Goal: Task Accomplishment & Management: Use online tool/utility

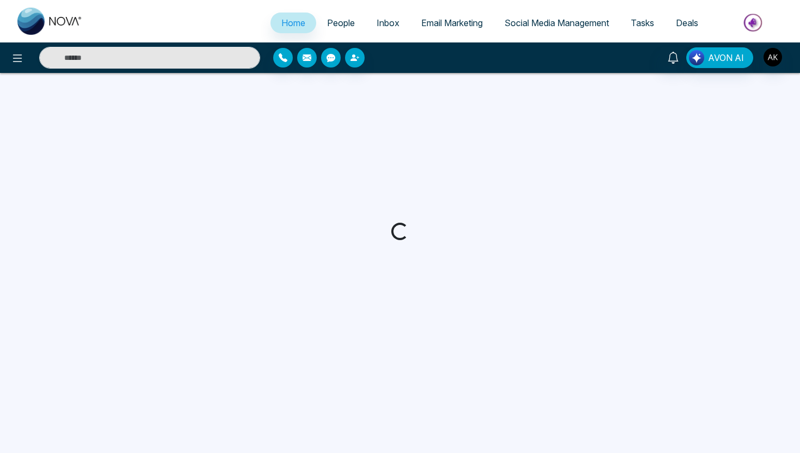
select select "*"
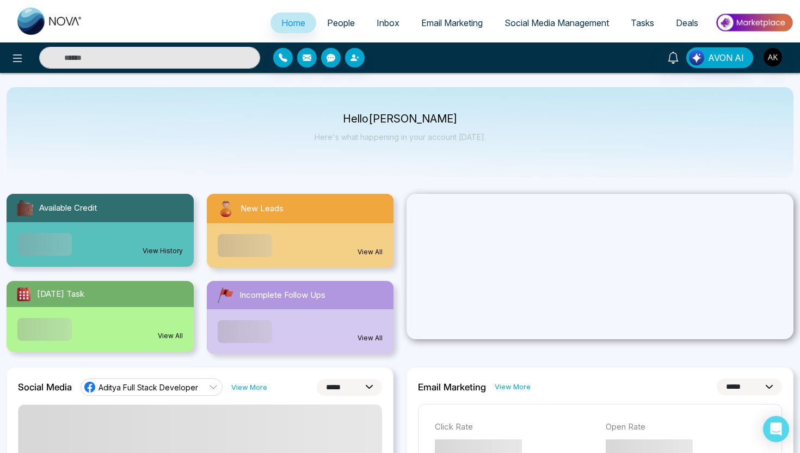
click at [449, 23] on span "Email Marketing" at bounding box center [451, 22] width 61 height 11
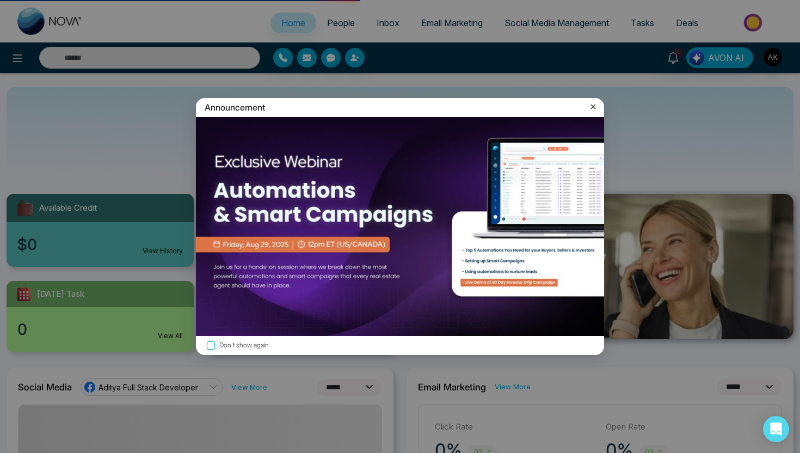
click at [597, 103] on icon at bounding box center [593, 106] width 11 height 11
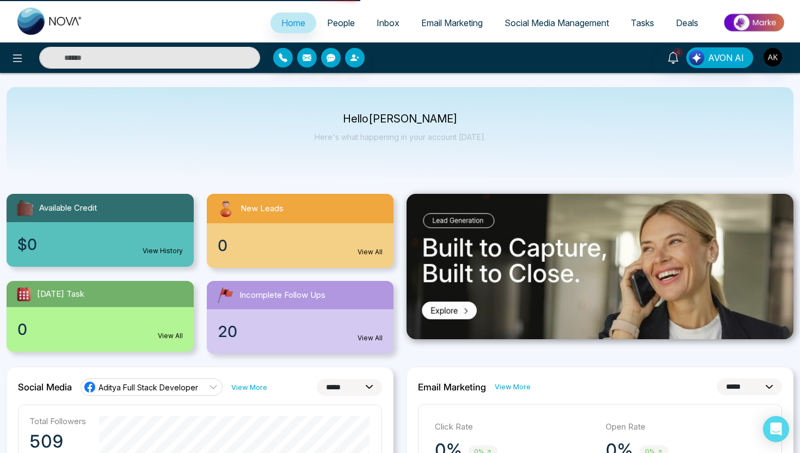
click at [462, 23] on span "Email Marketing" at bounding box center [451, 22] width 61 height 11
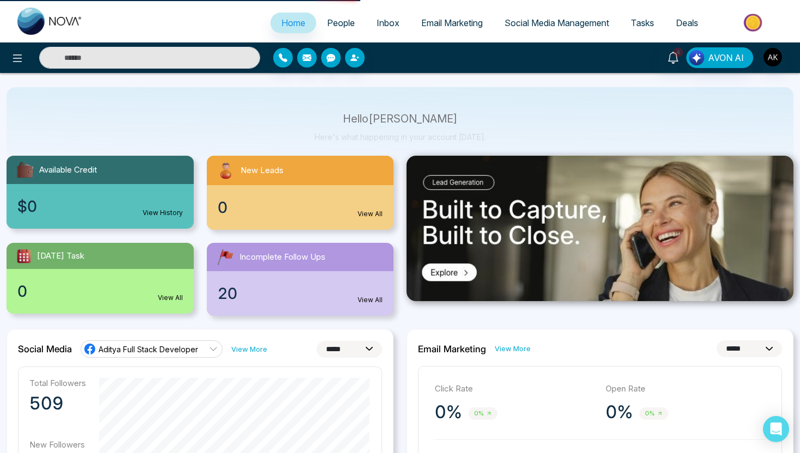
scroll to position [81, 0]
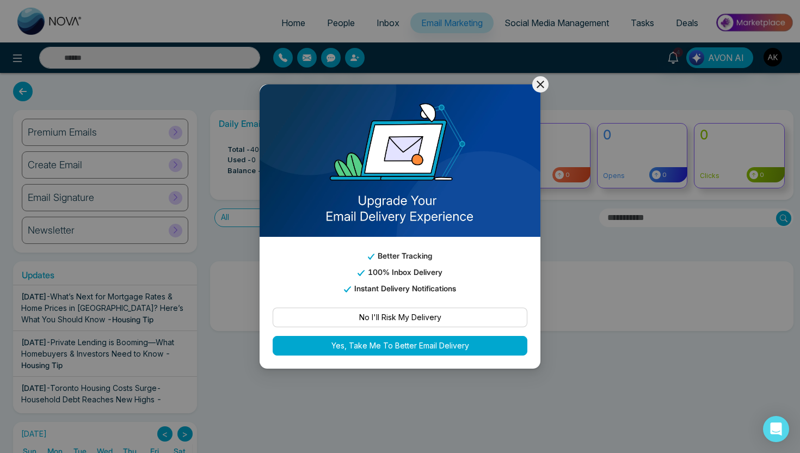
click at [543, 83] on icon at bounding box center [540, 84] width 13 height 13
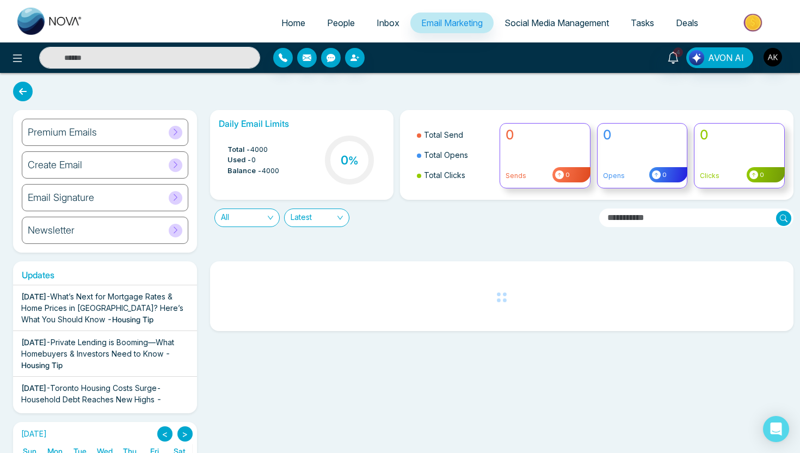
click at [141, 200] on div "Email Signature" at bounding box center [105, 197] width 166 height 27
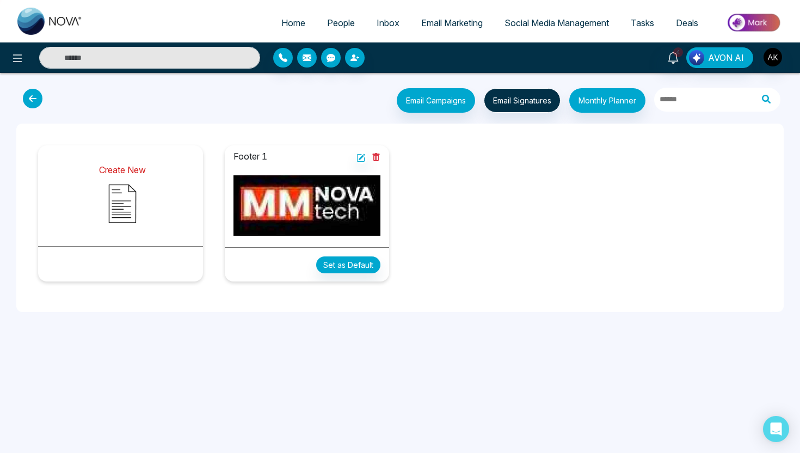
click at [127, 203] on img at bounding box center [122, 203] width 54 height 54
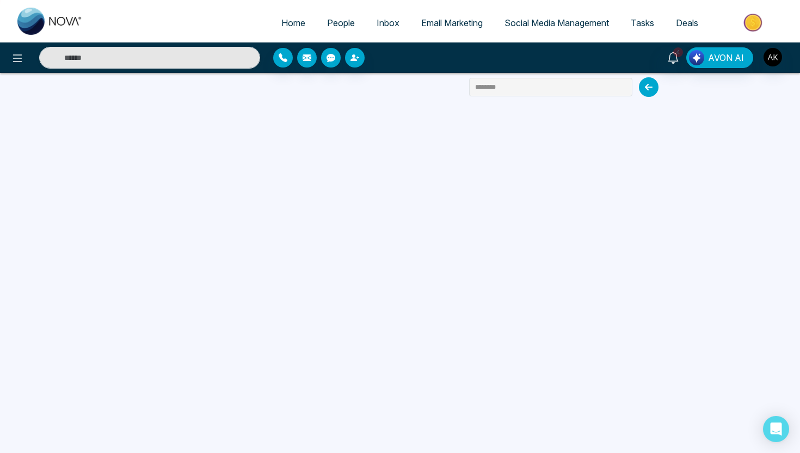
click at [653, 91] on icon at bounding box center [649, 87] width 20 height 20
click at [449, 27] on span "Email Marketing" at bounding box center [451, 22] width 61 height 11
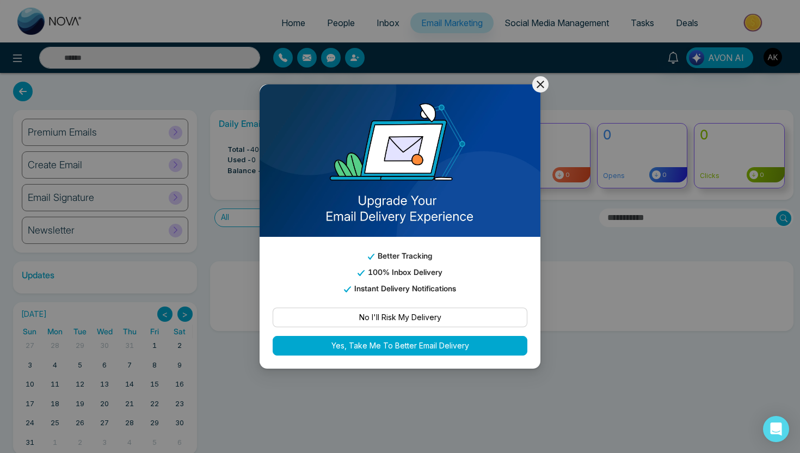
click at [538, 91] on button at bounding box center [540, 84] width 16 height 16
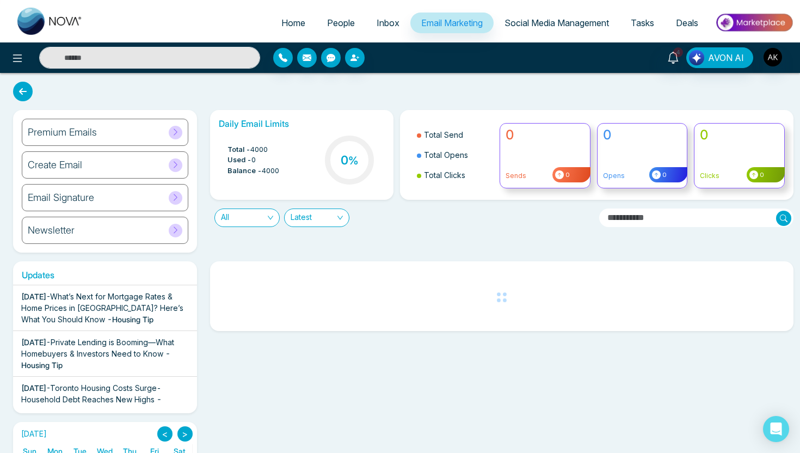
click at [135, 164] on div "Create Email" at bounding box center [105, 164] width 166 height 27
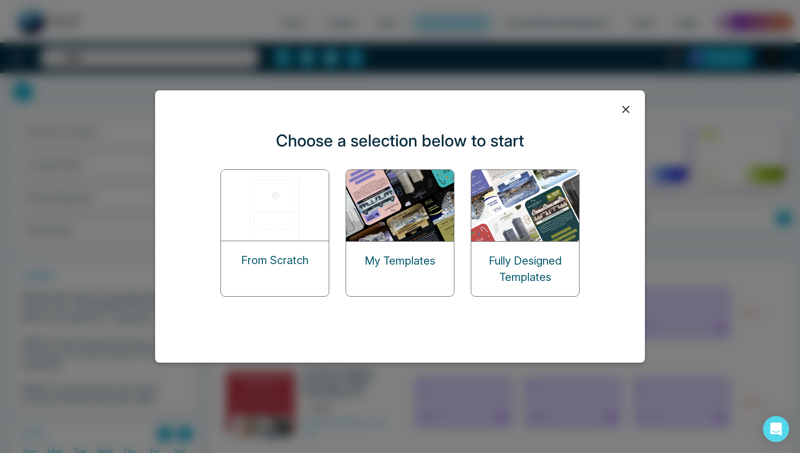
click at [535, 218] on img at bounding box center [525, 205] width 109 height 71
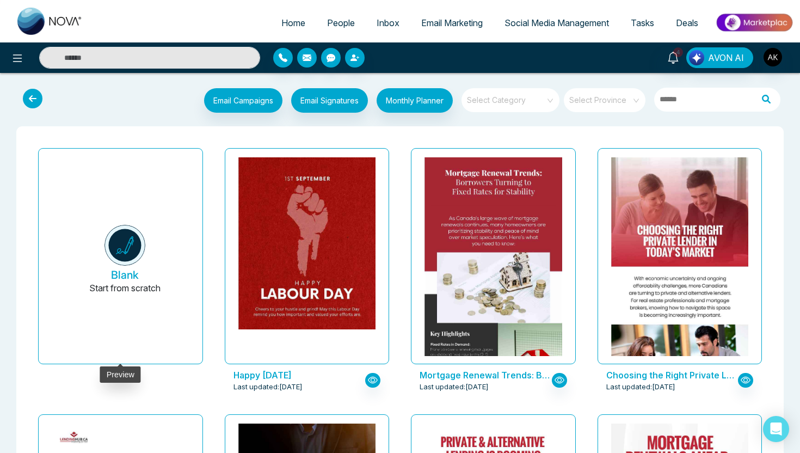
click at [127, 260] on img at bounding box center [124, 245] width 41 height 41
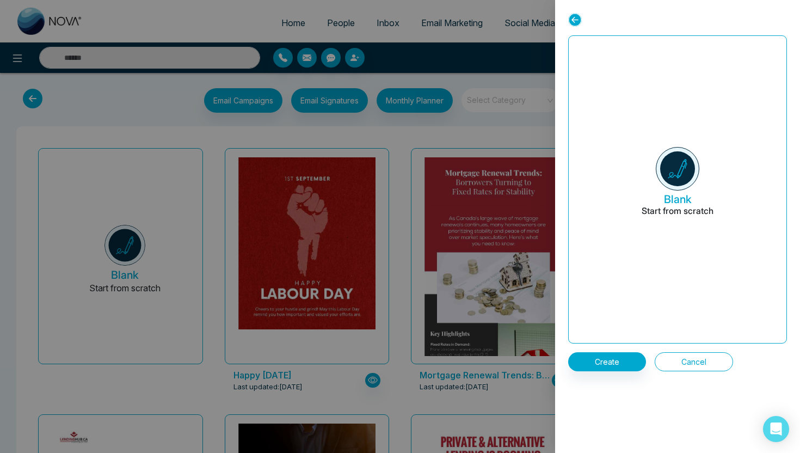
click at [700, 361] on button "Cancel" at bounding box center [693, 361] width 78 height 19
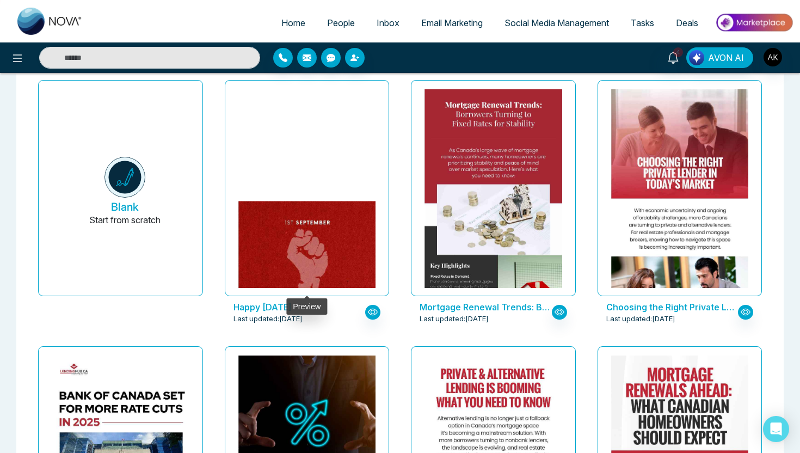
scroll to position [36, 0]
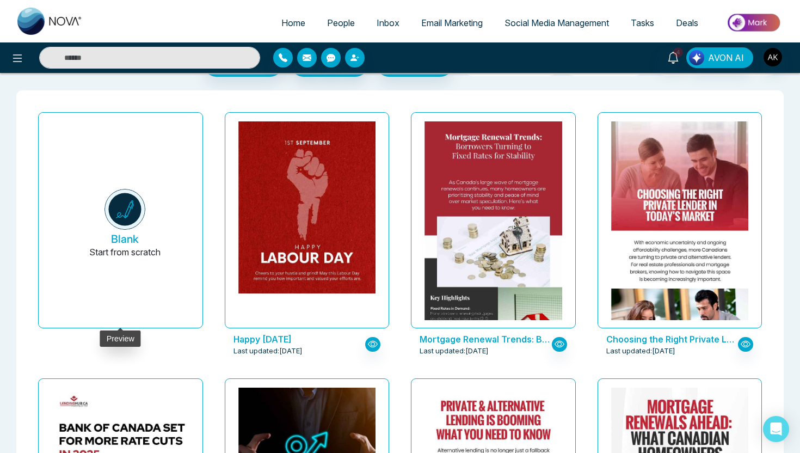
click at [135, 255] on p "Start from scratch" at bounding box center [124, 258] width 71 height 26
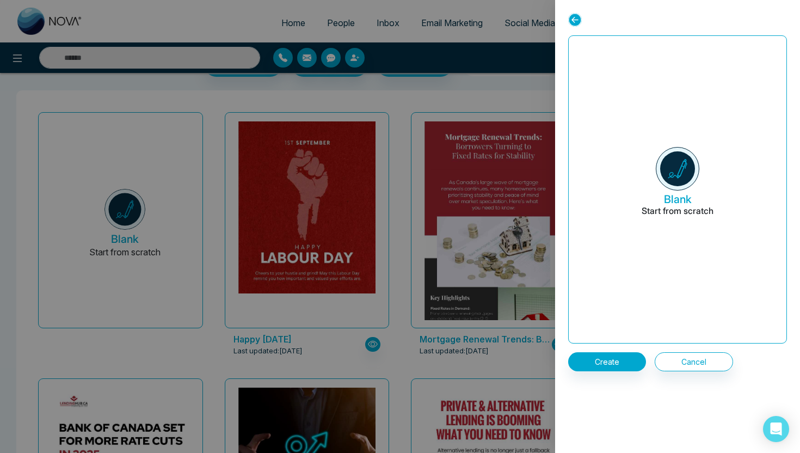
click at [675, 249] on h6 "Blank Start from scratch" at bounding box center [677, 189] width 218 height 307
click at [593, 369] on button "Create" at bounding box center [607, 361] width 78 height 19
